Goal: Feedback & Contribution: Submit feedback/report problem

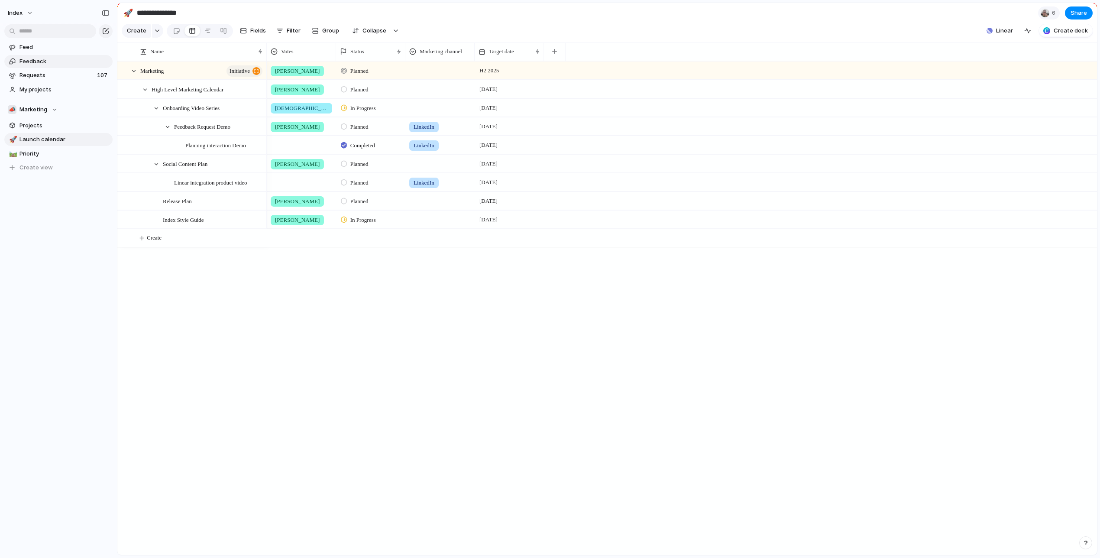
click at [55, 65] on span "Feedback" at bounding box center [64, 61] width 90 height 9
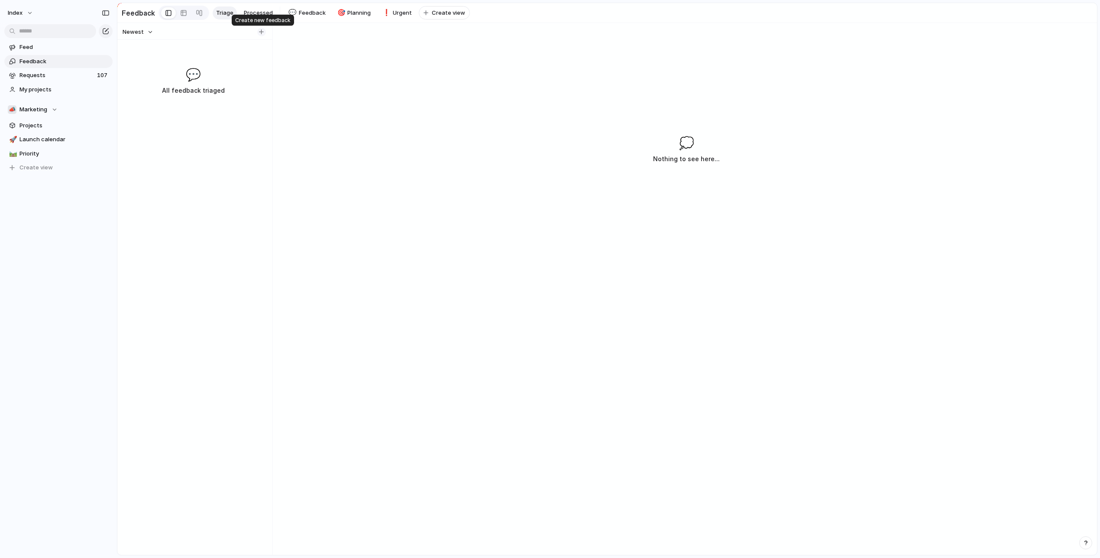
click at [262, 34] on div "button" at bounding box center [261, 31] width 5 height 5
click at [181, 10] on div at bounding box center [183, 13] width 7 height 14
click at [286, 90] on div at bounding box center [607, 308] width 980 height 494
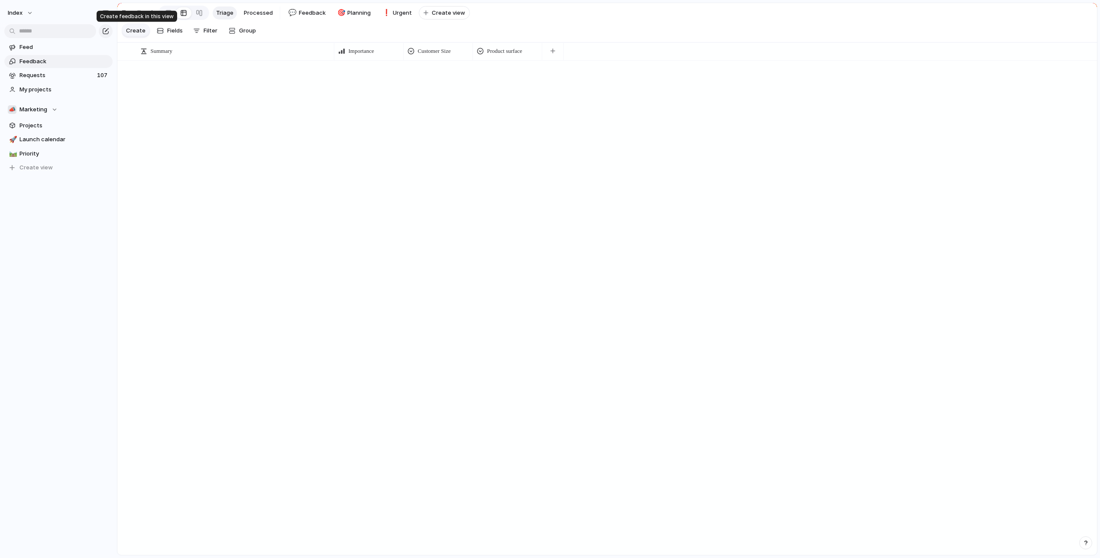
click at [135, 32] on span "Create" at bounding box center [135, 30] width 19 height 9
click at [554, 50] on div "button" at bounding box center [552, 51] width 5 height 5
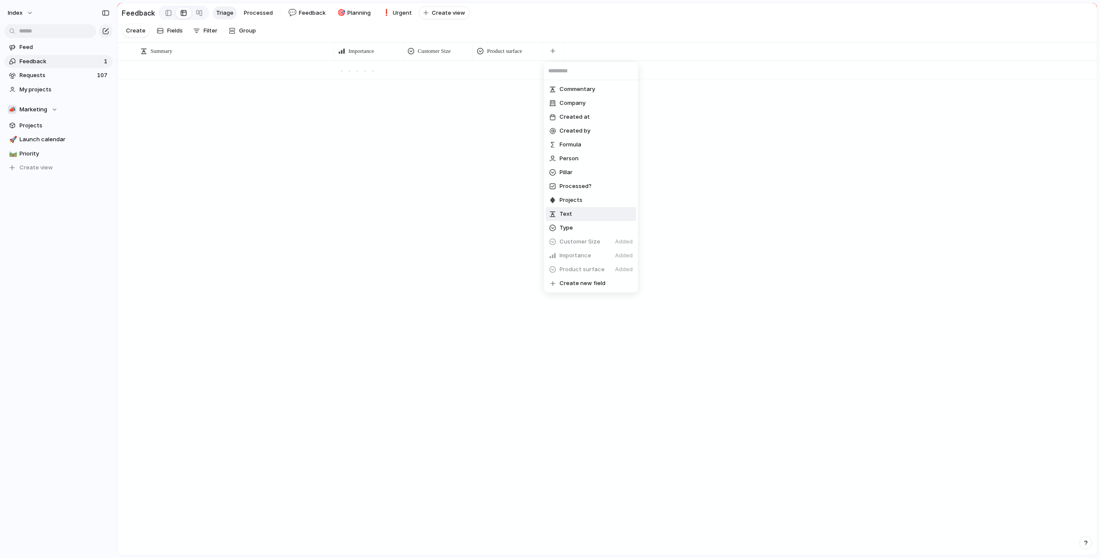
click at [579, 213] on li "Text" at bounding box center [591, 214] width 91 height 14
click at [579, 65] on div at bounding box center [595, 64] width 107 height 5
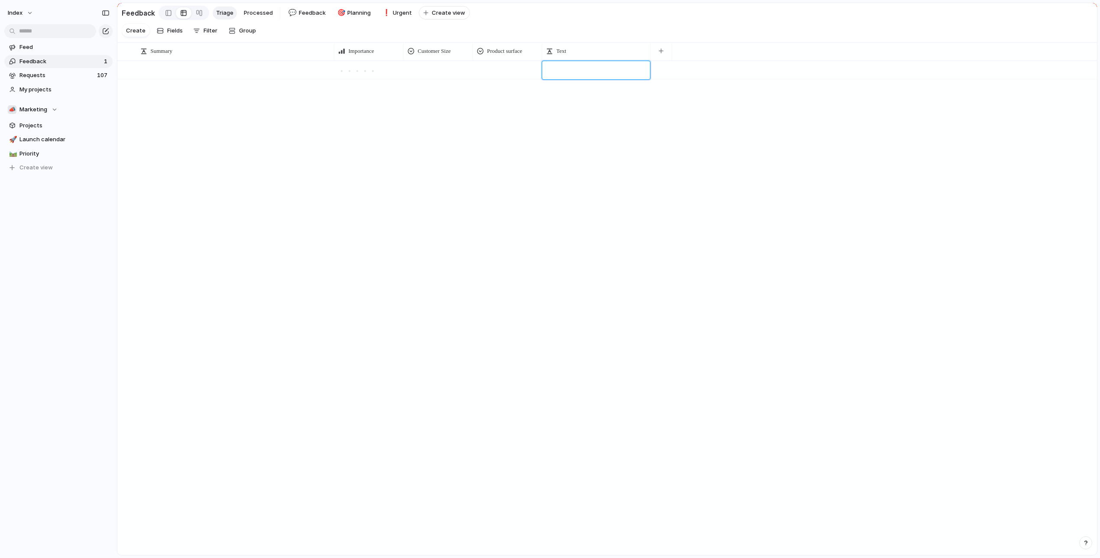
click at [583, 71] on textarea at bounding box center [597, 71] width 102 height 10
type textarea "**********"
click at [606, 155] on div "Open I want to be able to click to duplicate items on the page" at bounding box center [607, 308] width 980 height 494
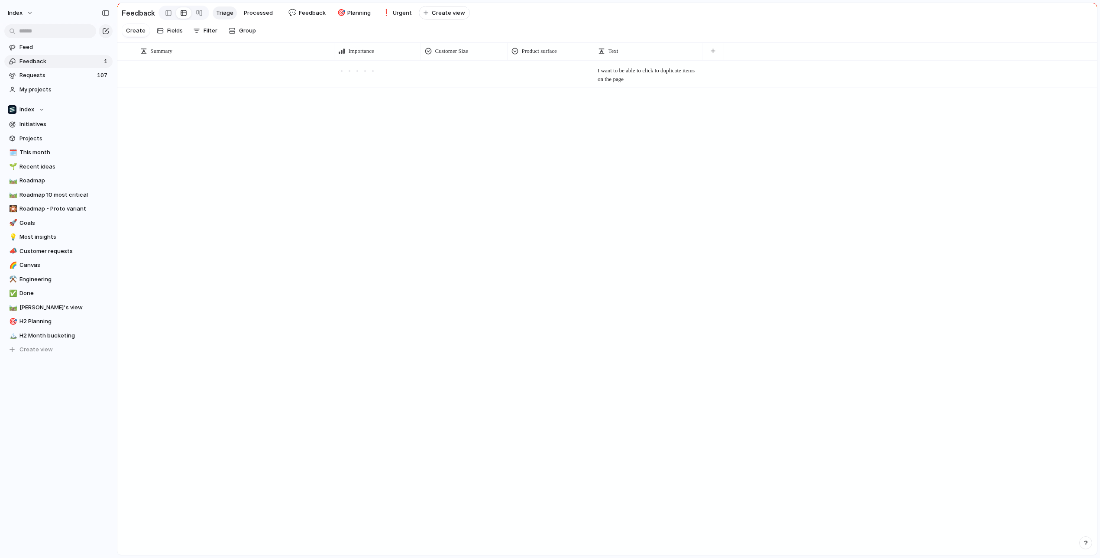
click at [639, 74] on span "I want to be able to click to duplicate items on the page" at bounding box center [648, 74] width 100 height 17
click at [639, 74] on textarea "**********" at bounding box center [649, 74] width 102 height 17
click at [712, 58] on button "button" at bounding box center [713, 51] width 18 height 16
click at [531, 132] on div "Commentary Company Created at Created by Formula Person Pillar Processed? Proje…" at bounding box center [550, 279] width 1100 height 558
click at [648, 79] on span "I want to be able to click to duplicate items on the page" at bounding box center [648, 74] width 100 height 17
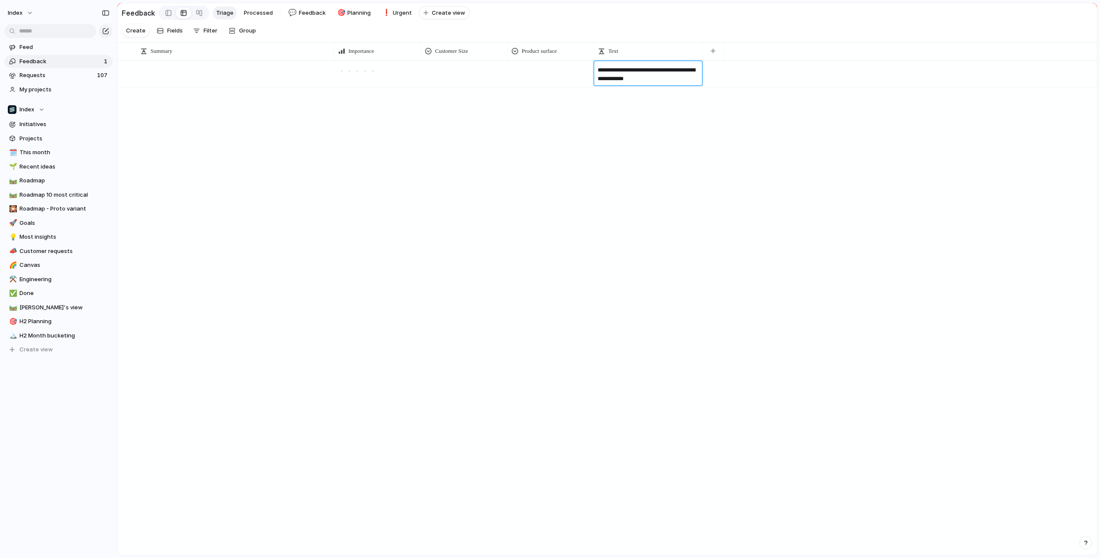
click at [648, 79] on textarea "**********" at bounding box center [649, 74] width 102 height 17
